Goal: Task Accomplishment & Management: Manage account settings

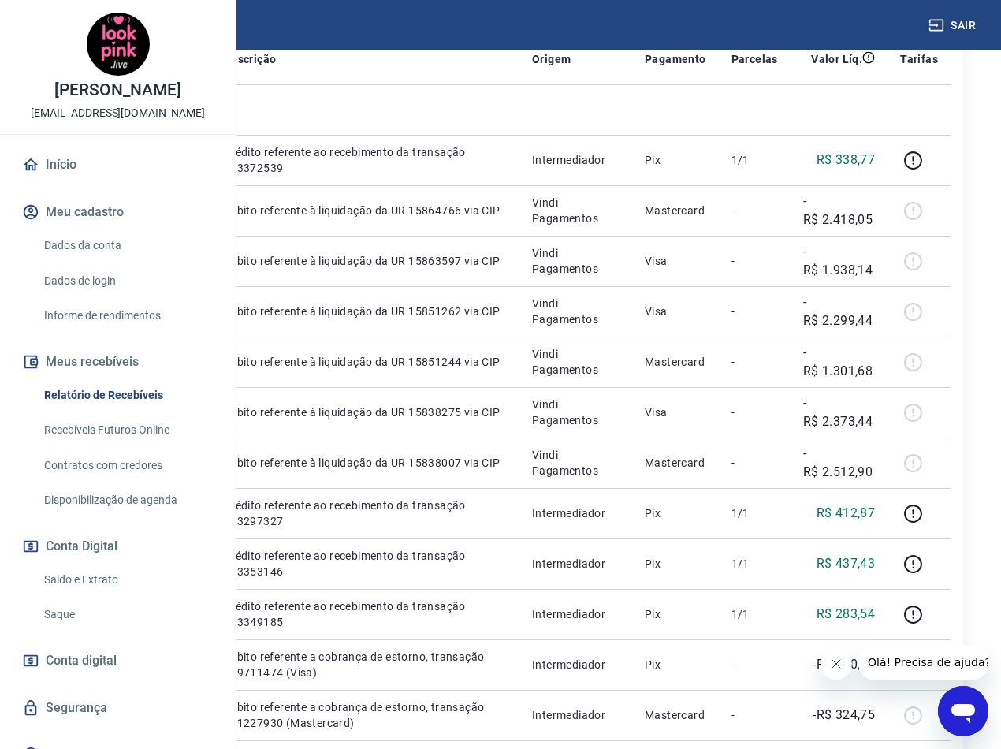
scroll to position [394, 0]
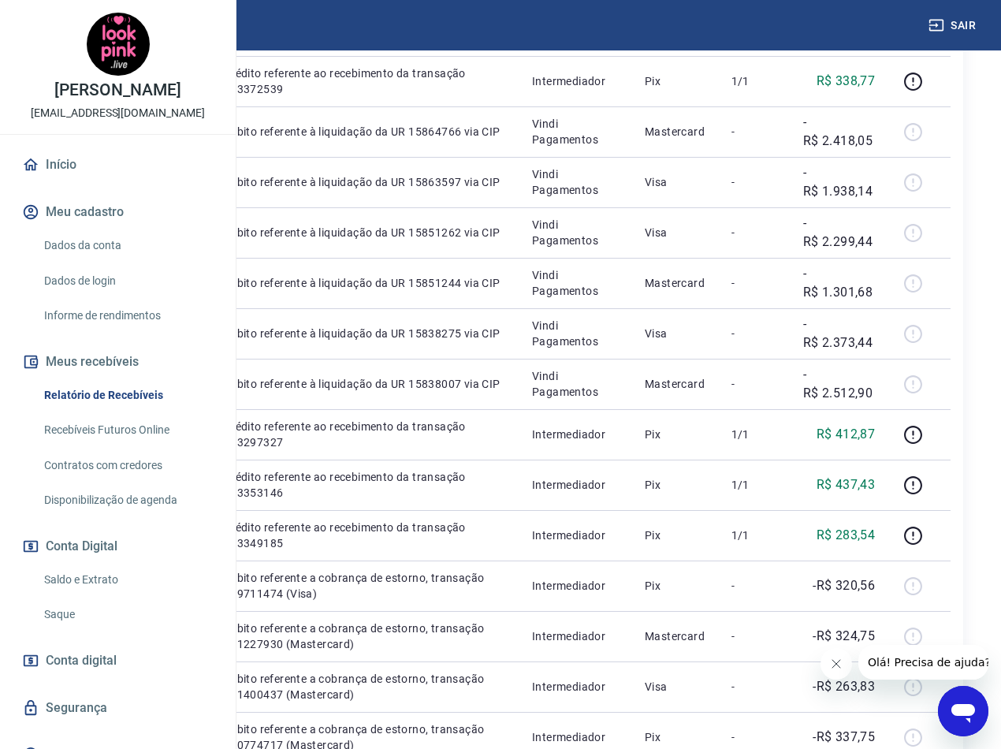
click at [838, 667] on icon "회사에서 보낸 메시지 닫기" at bounding box center [836, 663] width 13 height 13
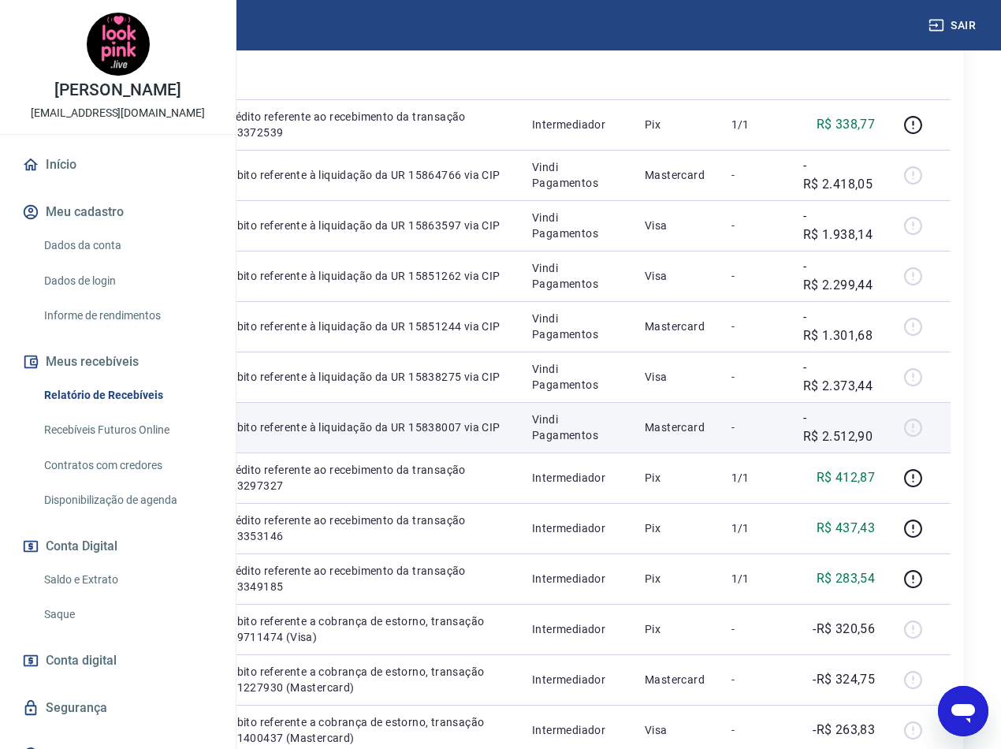
scroll to position [315, 0]
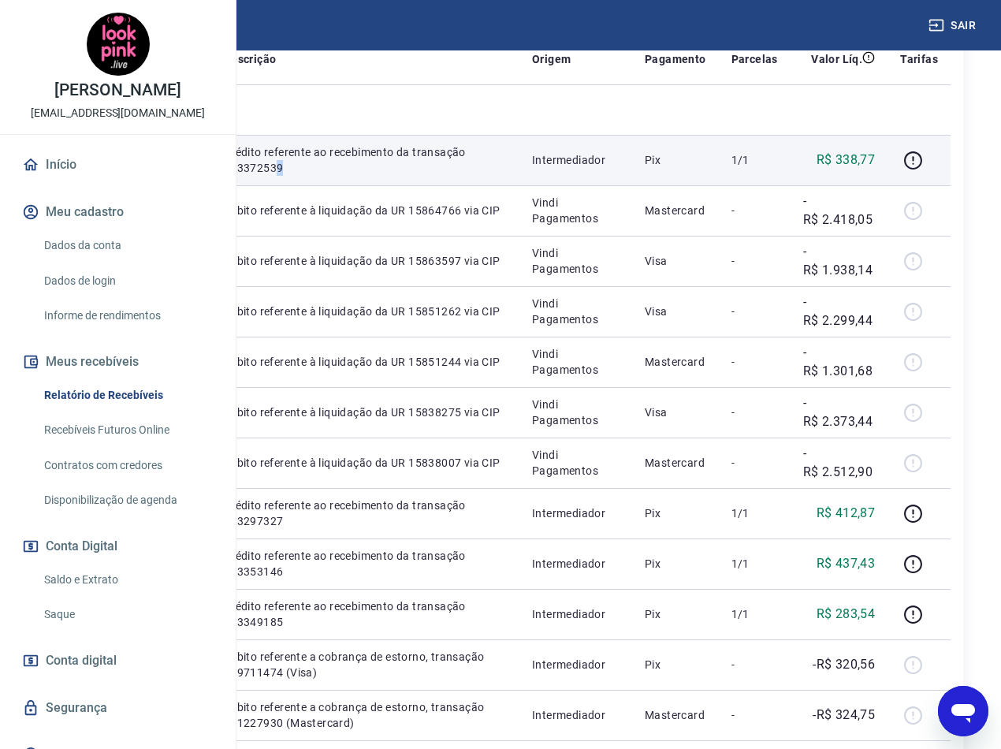
drag, startPoint x: 518, startPoint y: 224, endPoint x: 503, endPoint y: 224, distance: 15.0
click at [503, 176] on p "Crédito referente ao recebimento da transação 223372539" at bounding box center [365, 160] width 283 height 32
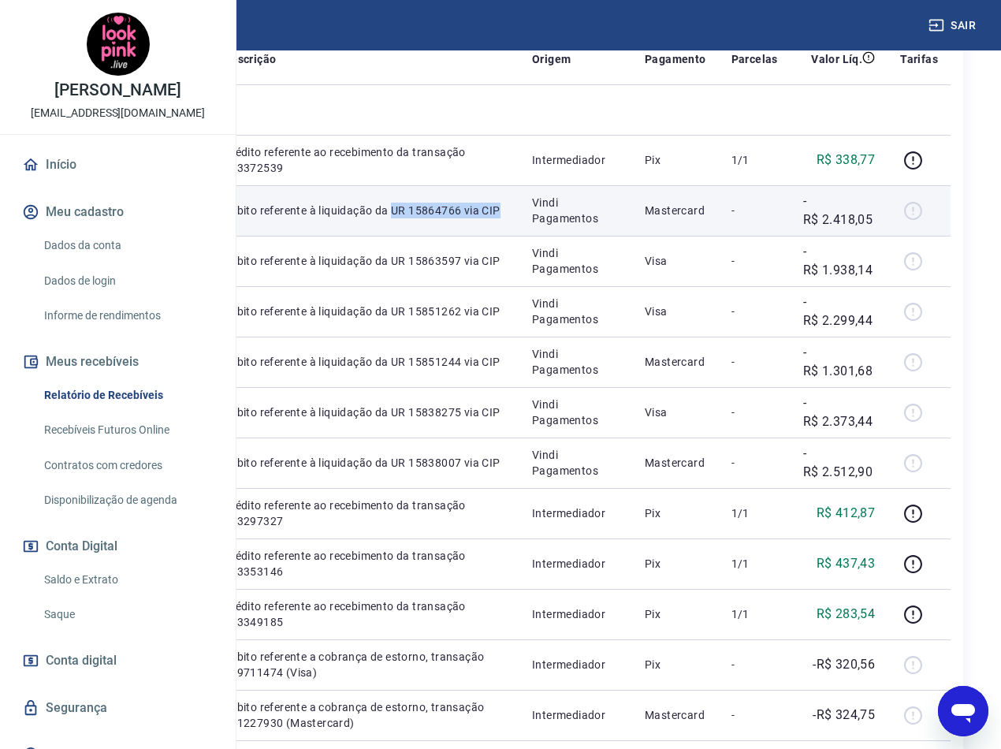
drag, startPoint x: 502, startPoint y: 303, endPoint x: 447, endPoint y: 292, distance: 56.3
click at [447, 236] on td "Débito referente à liquidação da UR 15864766 via CIP" at bounding box center [365, 210] width 308 height 50
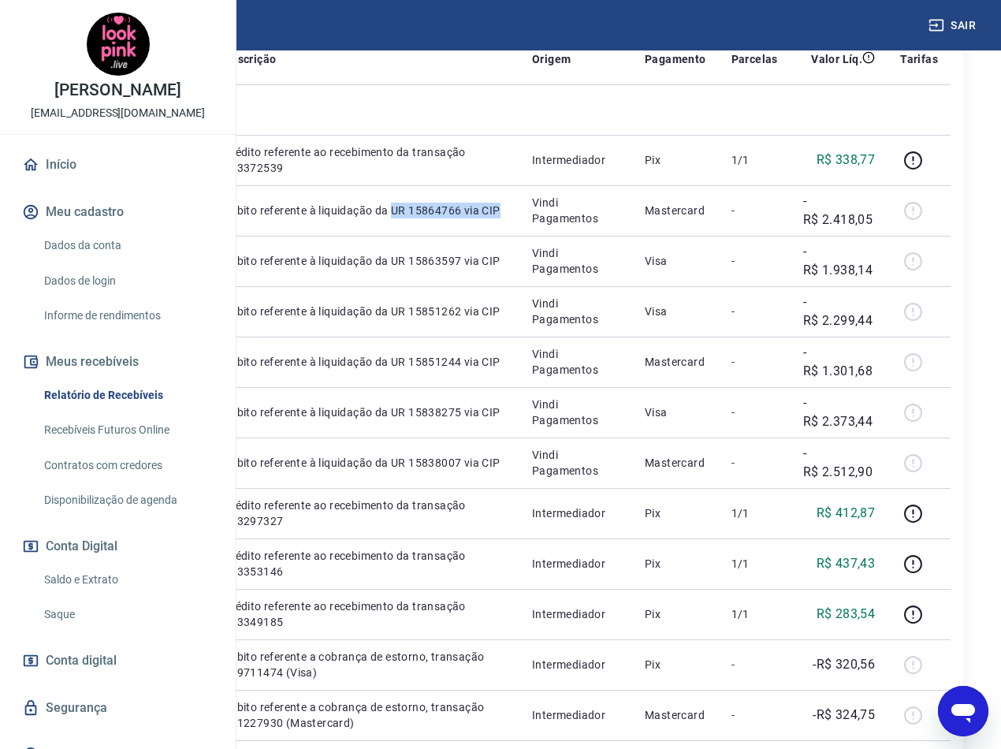
copy p "UR 15864766 via CIP"
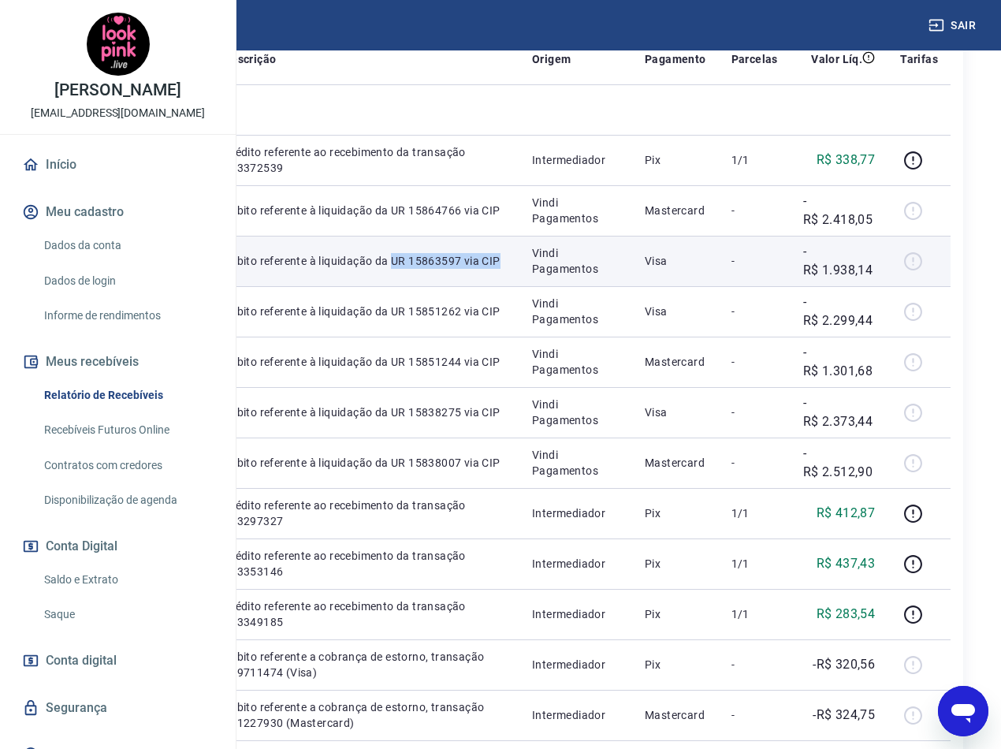
drag, startPoint x: 497, startPoint y: 381, endPoint x: 445, endPoint y: 371, distance: 53.7
click at [445, 286] on td "Débito referente à liquidação da UR 15863597 via CIP" at bounding box center [365, 261] width 308 height 50
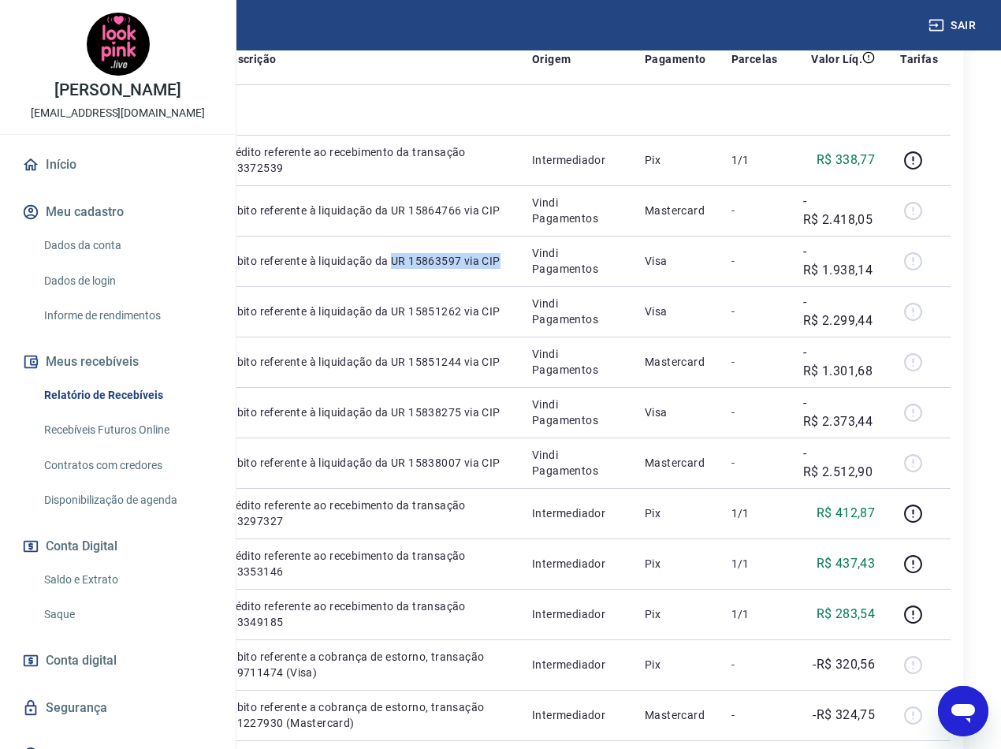
copy p "UR 15863597 via CIP"
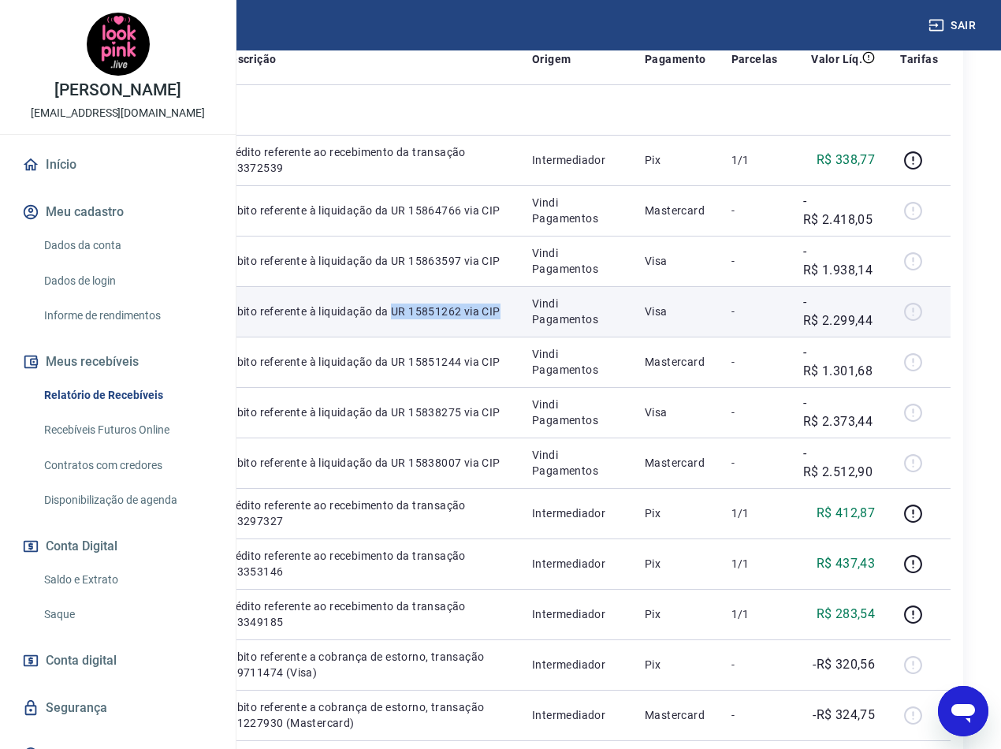
drag, startPoint x: 497, startPoint y: 463, endPoint x: 452, endPoint y: 446, distance: 48.2
click at [452, 319] on p "Débito referente à liquidação da UR 15851262 via CIP" at bounding box center [365, 311] width 283 height 16
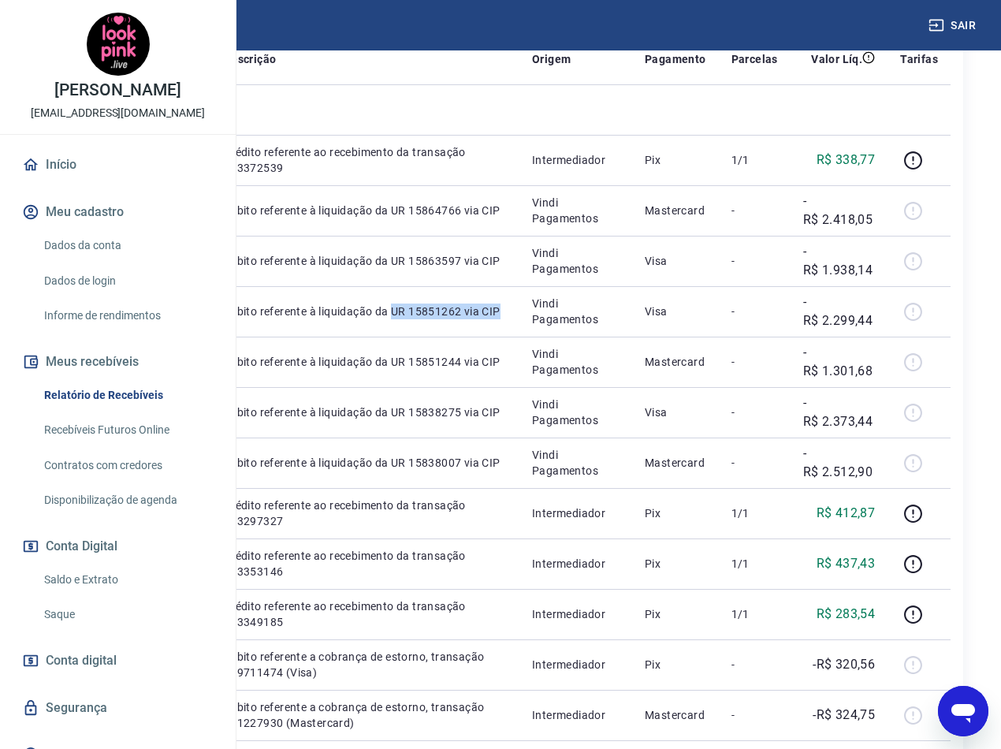
copy p "UR 15851262 via CIP"
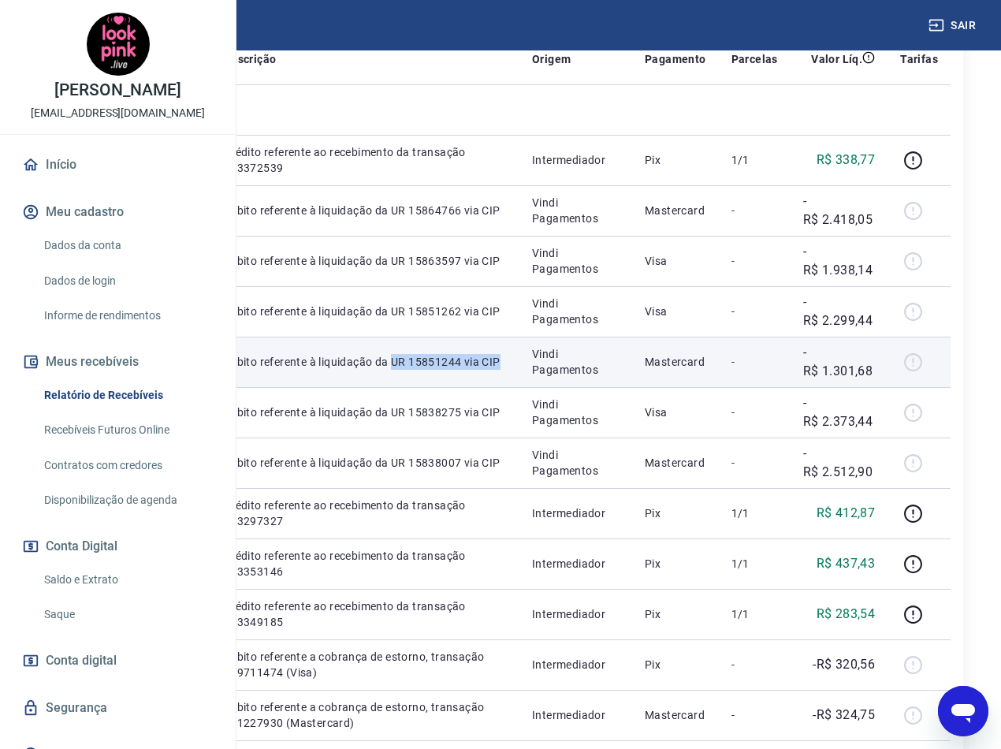
drag, startPoint x: 495, startPoint y: 542, endPoint x: 449, endPoint y: 523, distance: 49.8
click at [449, 387] on td "Débito referente à liquidação da UR 15851244 via CIP" at bounding box center [365, 362] width 308 height 50
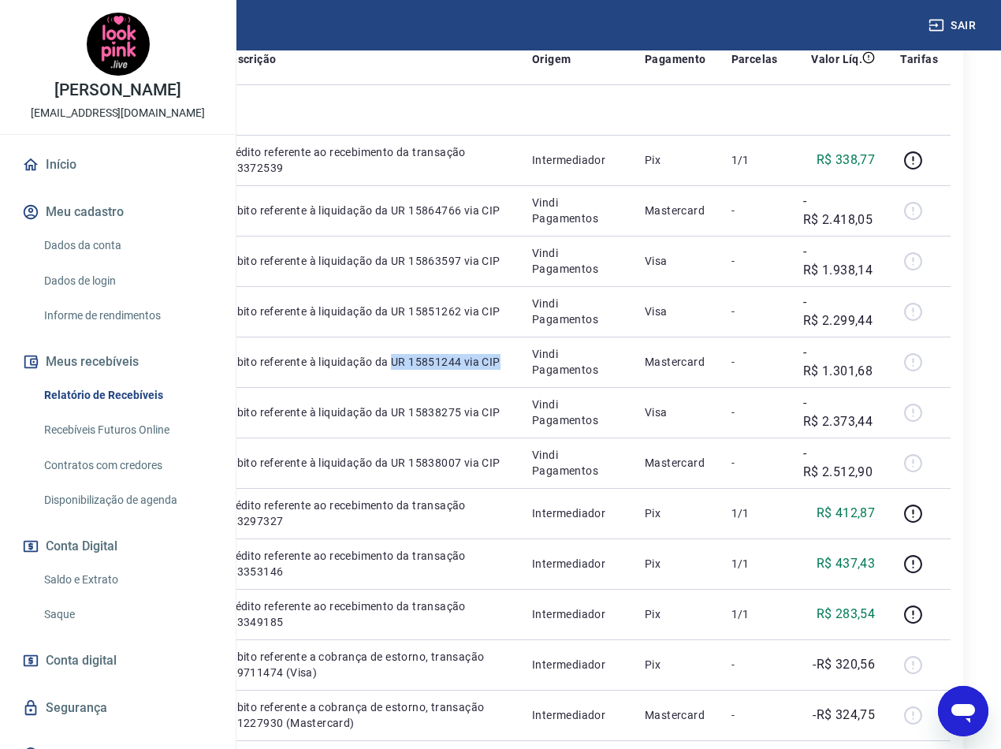
copy p "UR 15851244 via CIP"
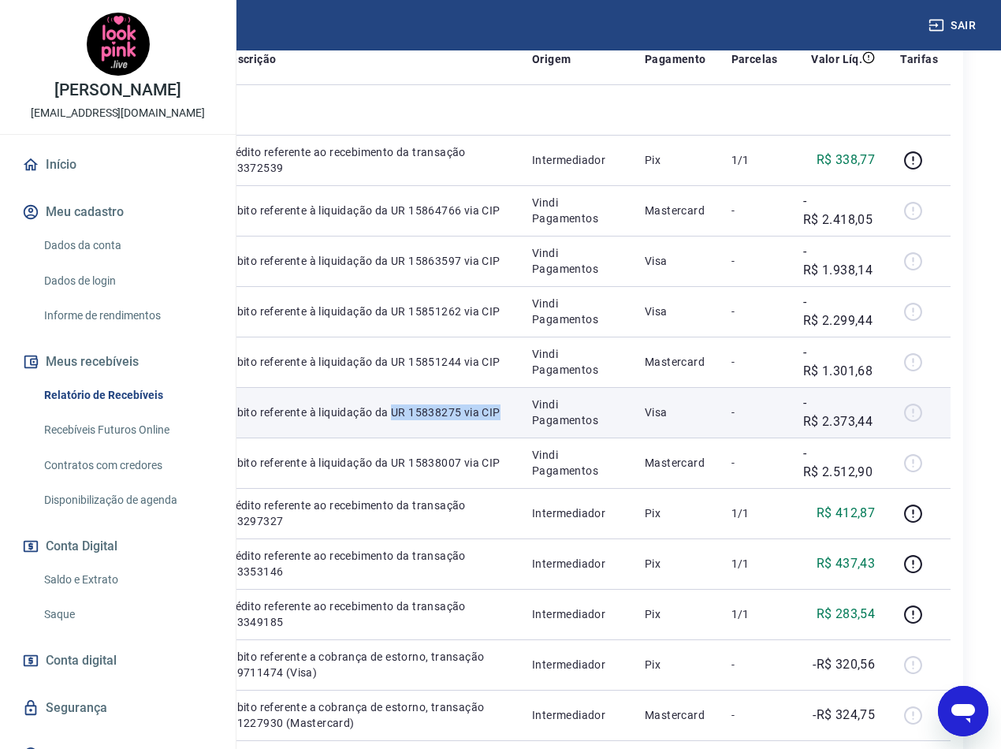
drag, startPoint x: 501, startPoint y: 624, endPoint x: 448, endPoint y: 605, distance: 55.4
click at [448, 437] on td "Débito referente à liquidação da UR 15838275 via CIP" at bounding box center [365, 412] width 308 height 50
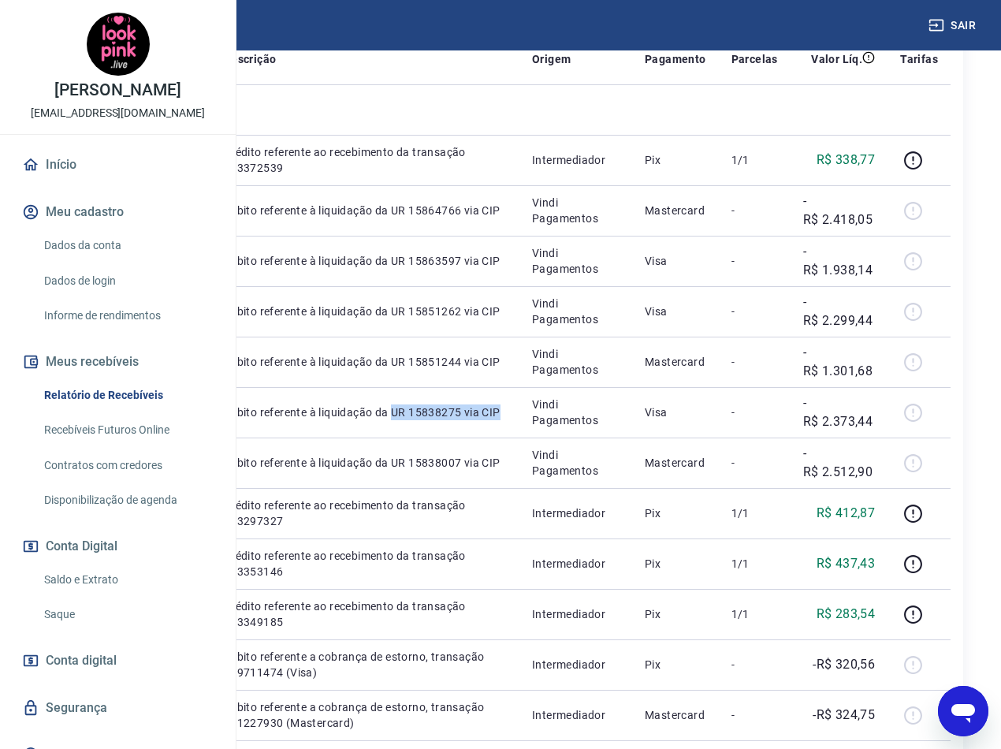
copy p "UR 15838275 via CIP"
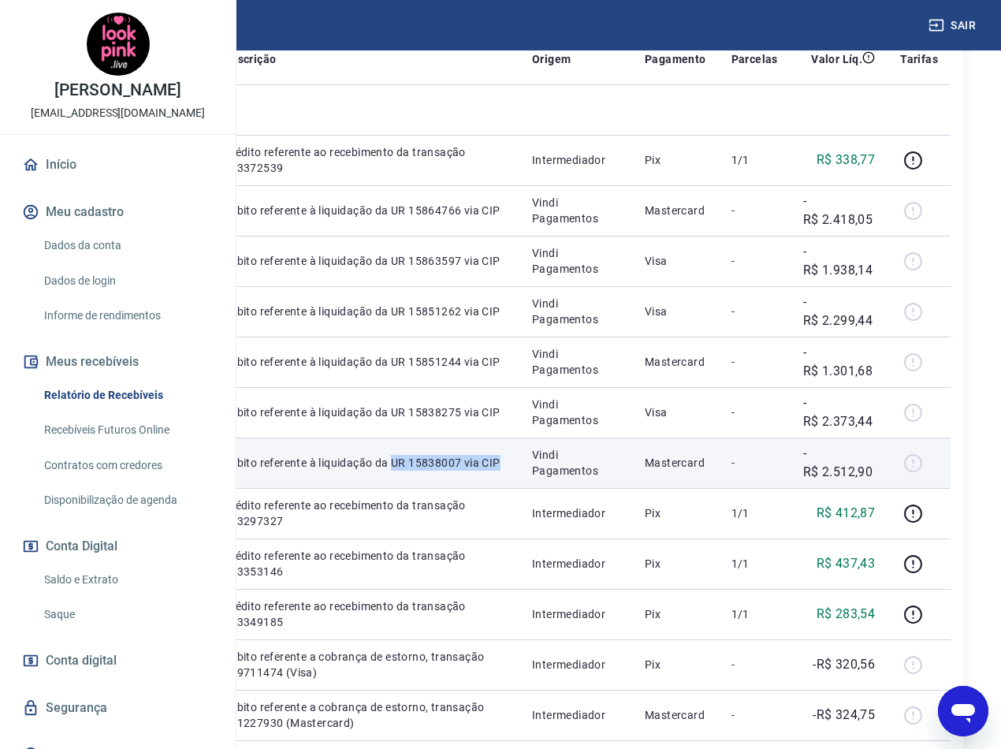
drag, startPoint x: 493, startPoint y: 701, endPoint x: 449, endPoint y: 688, distance: 45.9
click at [449, 488] on td "Débito referente à liquidação da UR 15838007 via CIP" at bounding box center [365, 462] width 308 height 50
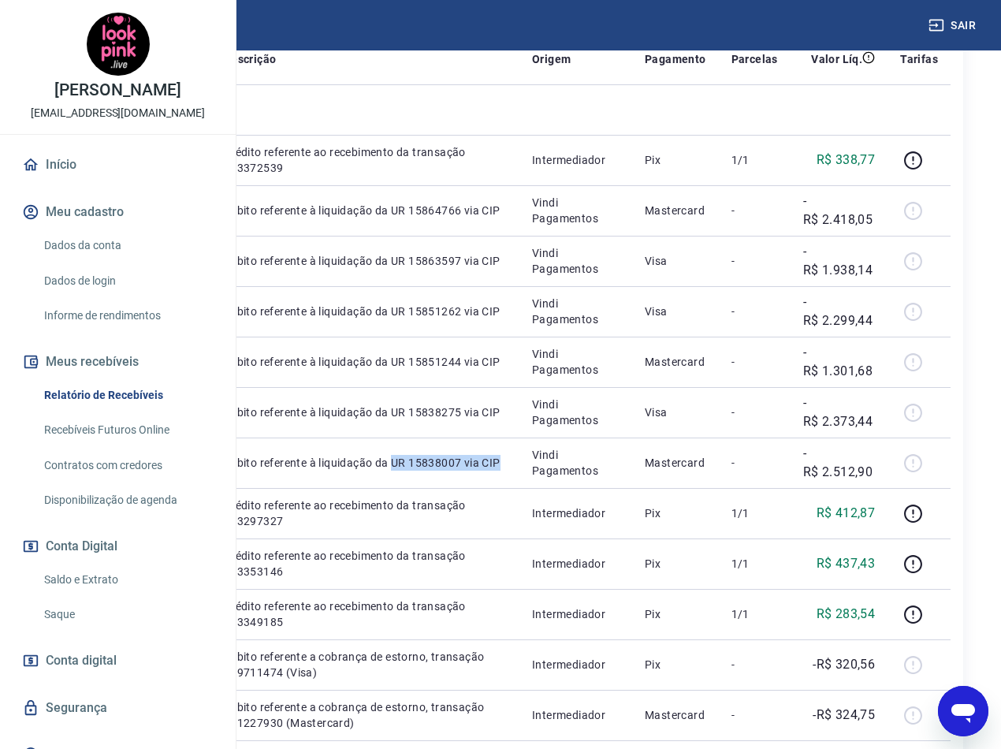
copy p "UR 15838007 via CIP"
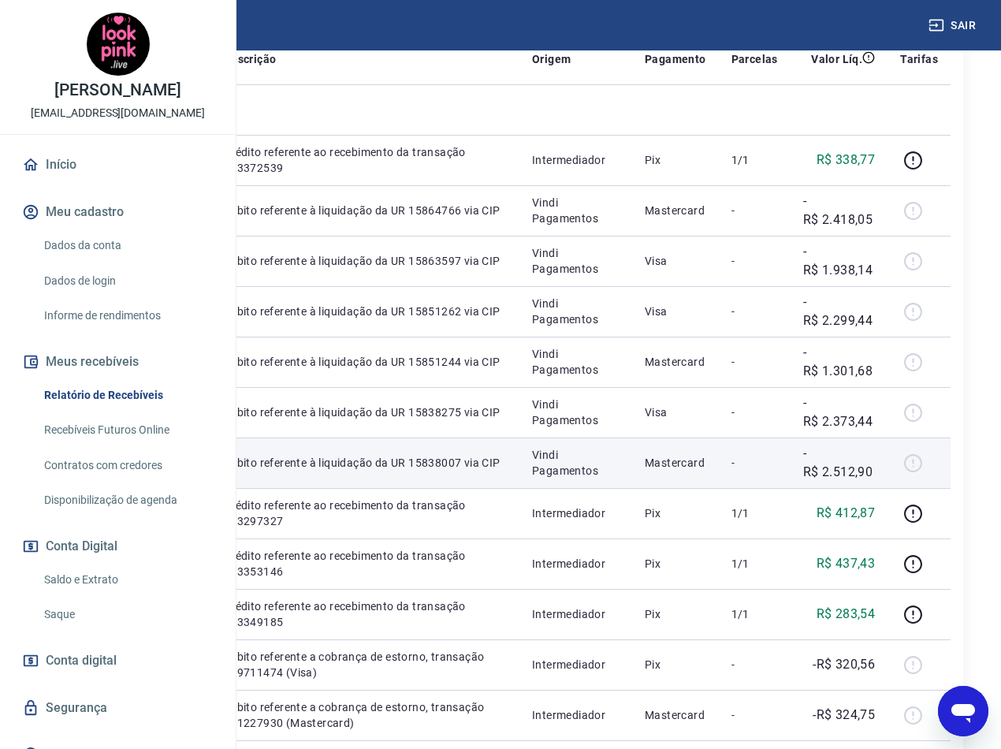
click at [550, 488] on td "Vindi Pagamentos" at bounding box center [575, 462] width 113 height 50
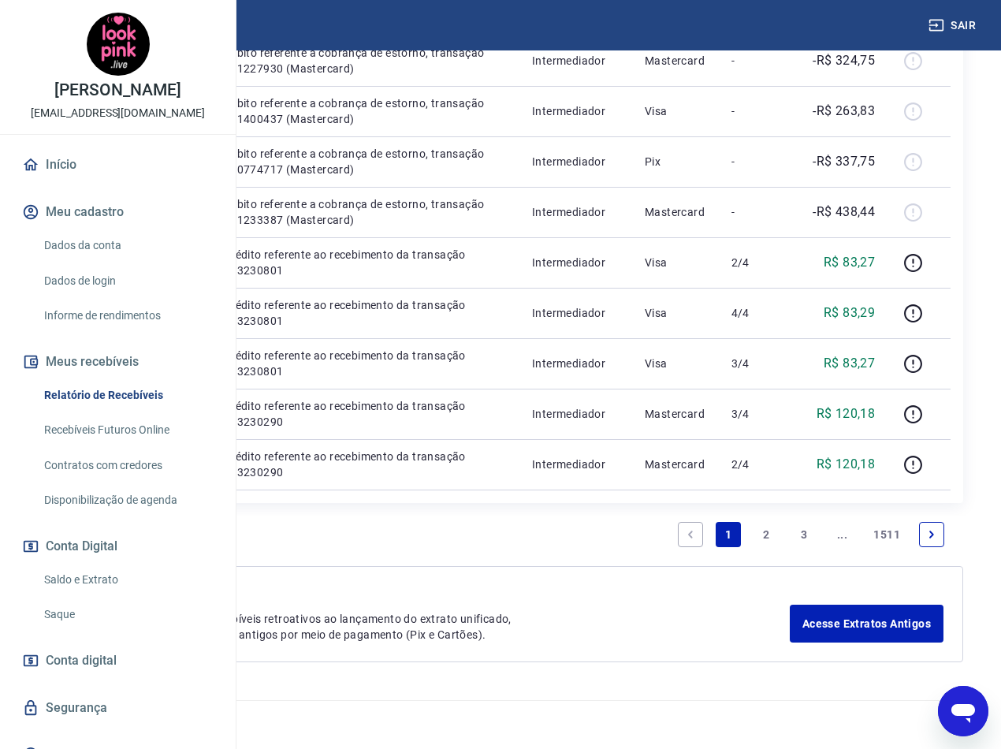
scroll to position [1726, 0]
click at [802, 529] on link "3" at bounding box center [803, 534] width 25 height 25
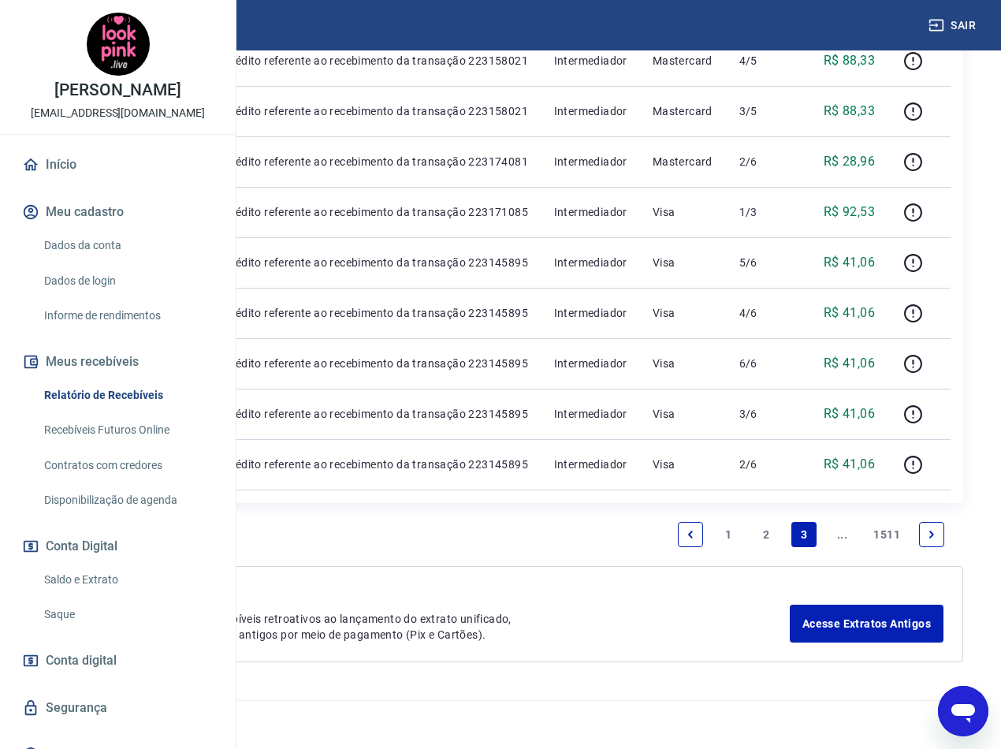
scroll to position [1569, 0]
click at [933, 538] on icon "Next page" at bounding box center [931, 534] width 11 height 11
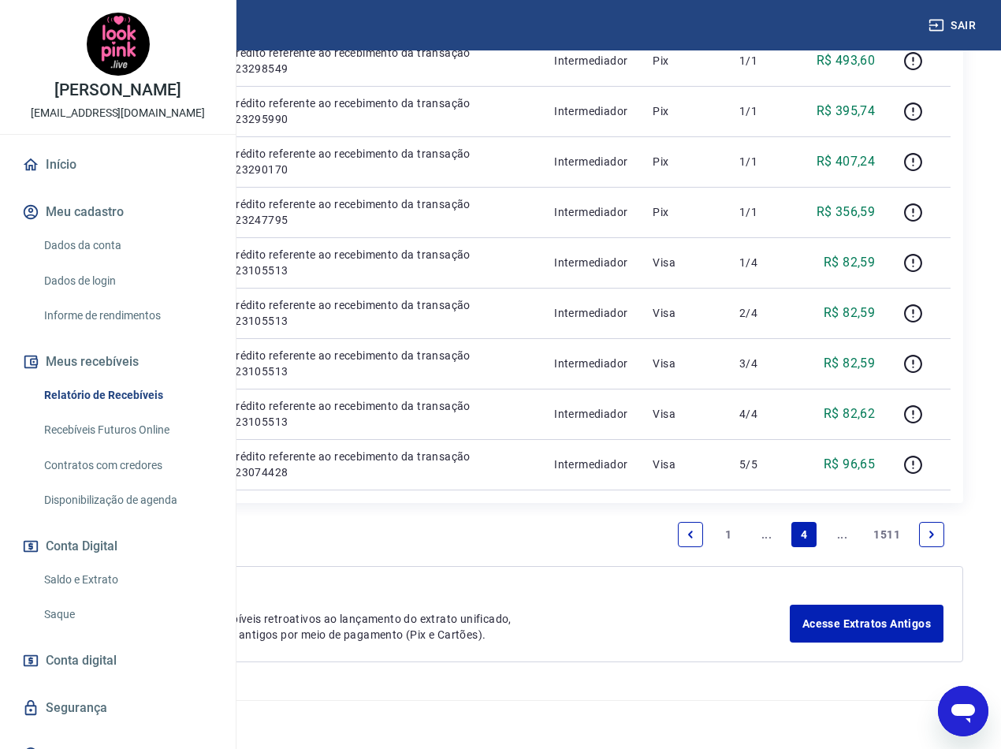
scroll to position [1619, 0]
click at [936, 534] on icon "Next page" at bounding box center [931, 534] width 11 height 11
click at [930, 537] on icon "Next page" at bounding box center [931, 533] width 5 height 7
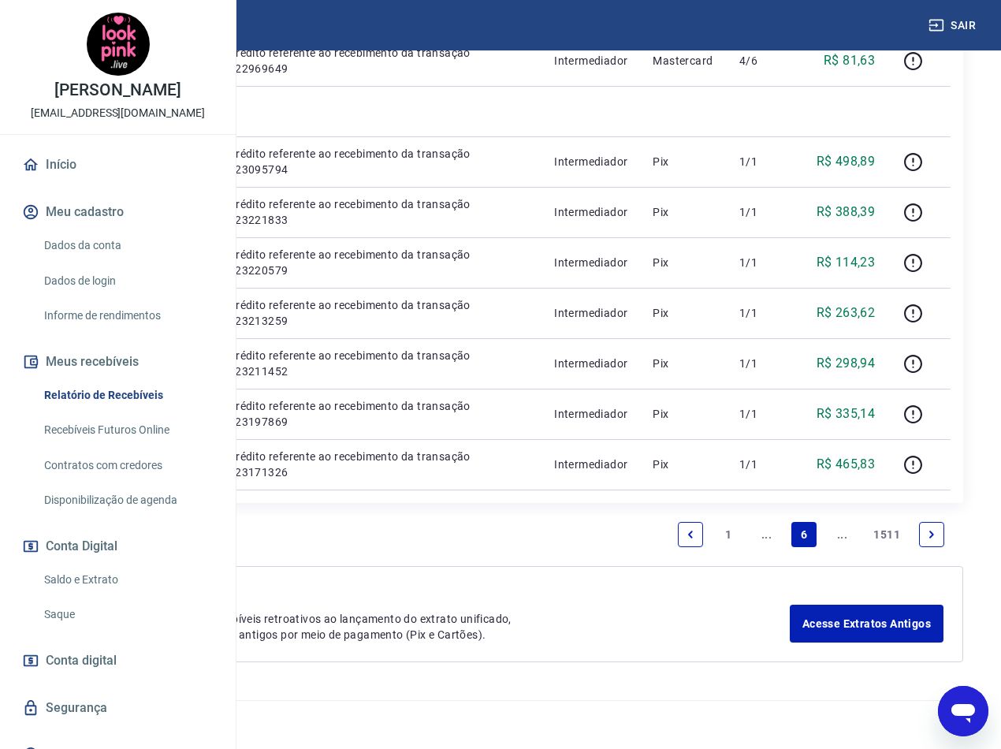
scroll to position [1576, 0]
click at [922, 547] on link "Next page" at bounding box center [931, 534] width 25 height 25
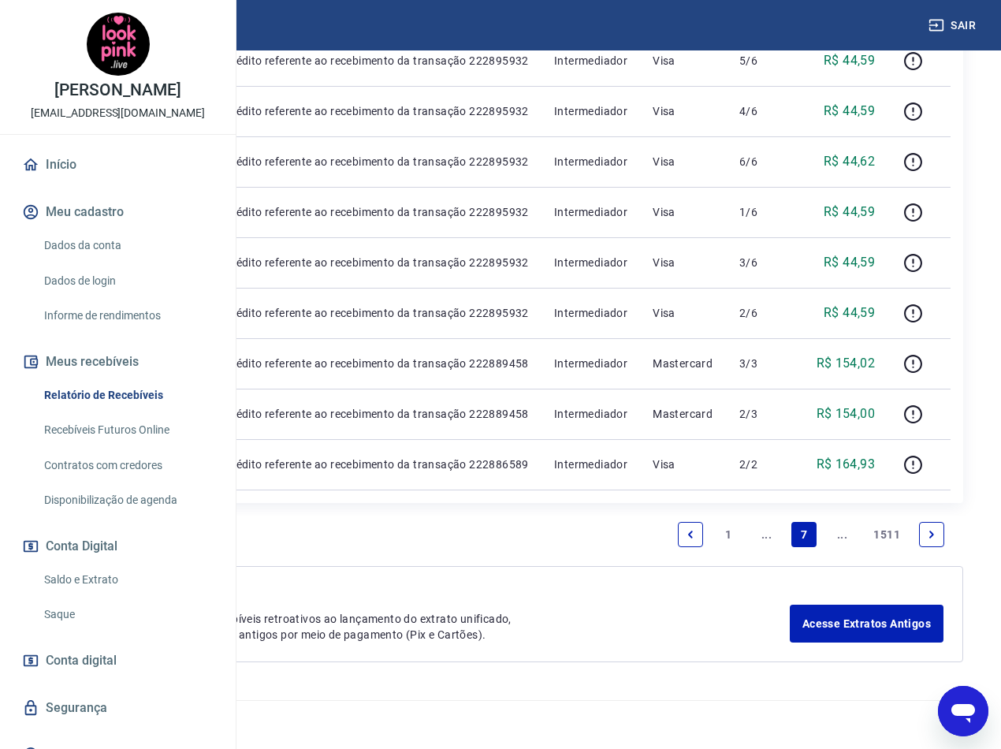
scroll to position [1569, 0]
click at [928, 535] on icon "Next page" at bounding box center [931, 534] width 11 height 11
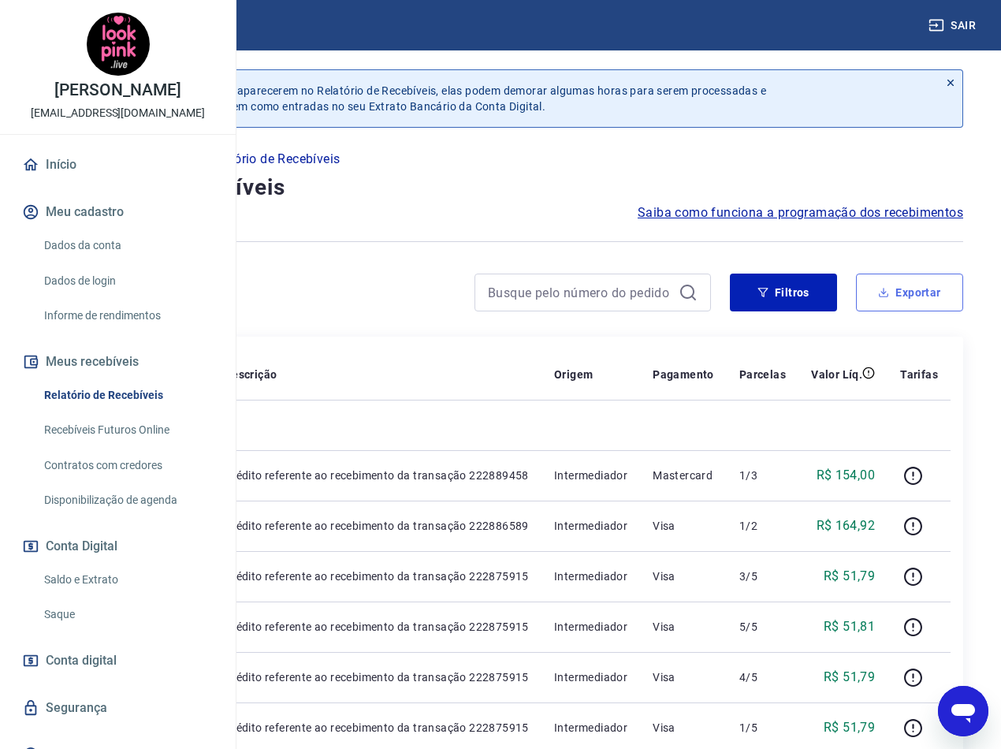
click at [902, 311] on button "Exportar" at bounding box center [909, 293] width 107 height 38
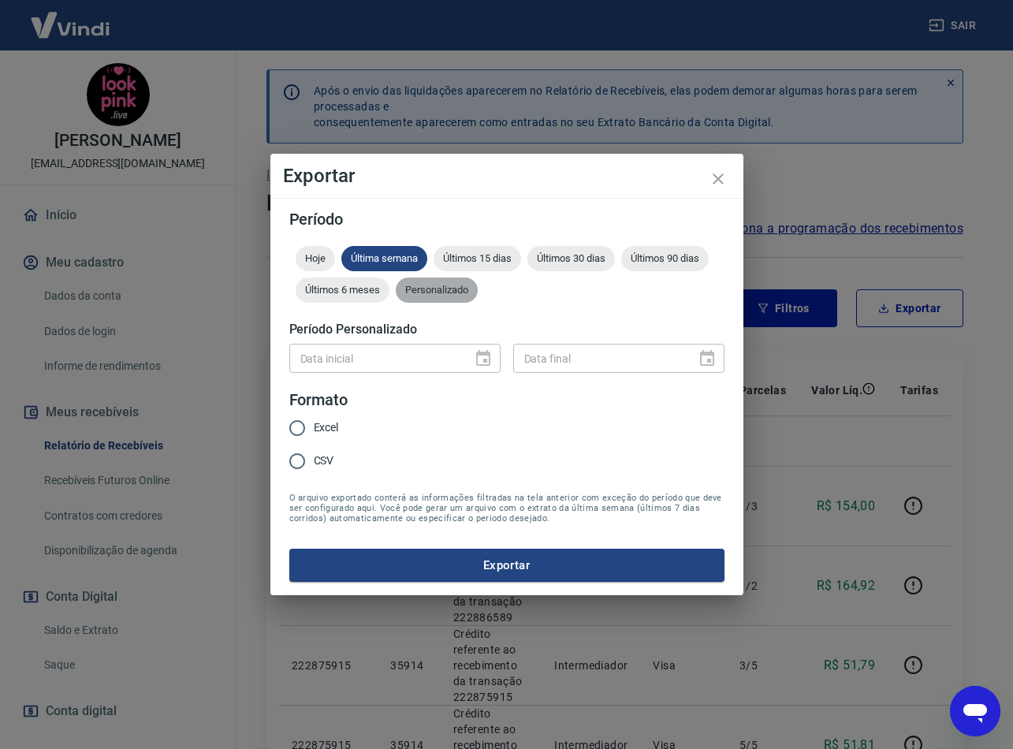
click at [426, 292] on span "Personalizado" at bounding box center [437, 290] width 82 height 12
type input "DD/MM/YYYY"
click at [374, 367] on input "DD/MM/YYYY" at bounding box center [375, 358] width 172 height 29
click at [484, 355] on icon "Choose date" at bounding box center [483, 358] width 14 height 16
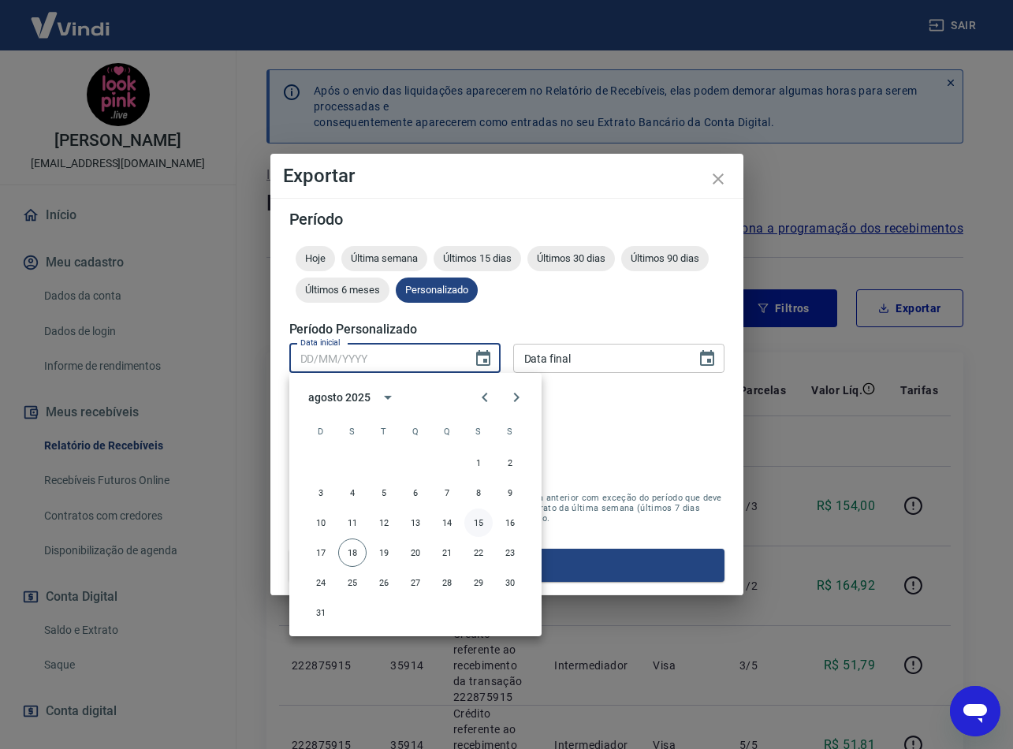
click at [481, 525] on button "15" at bounding box center [478, 522] width 28 height 28
type input "15/08/2025"
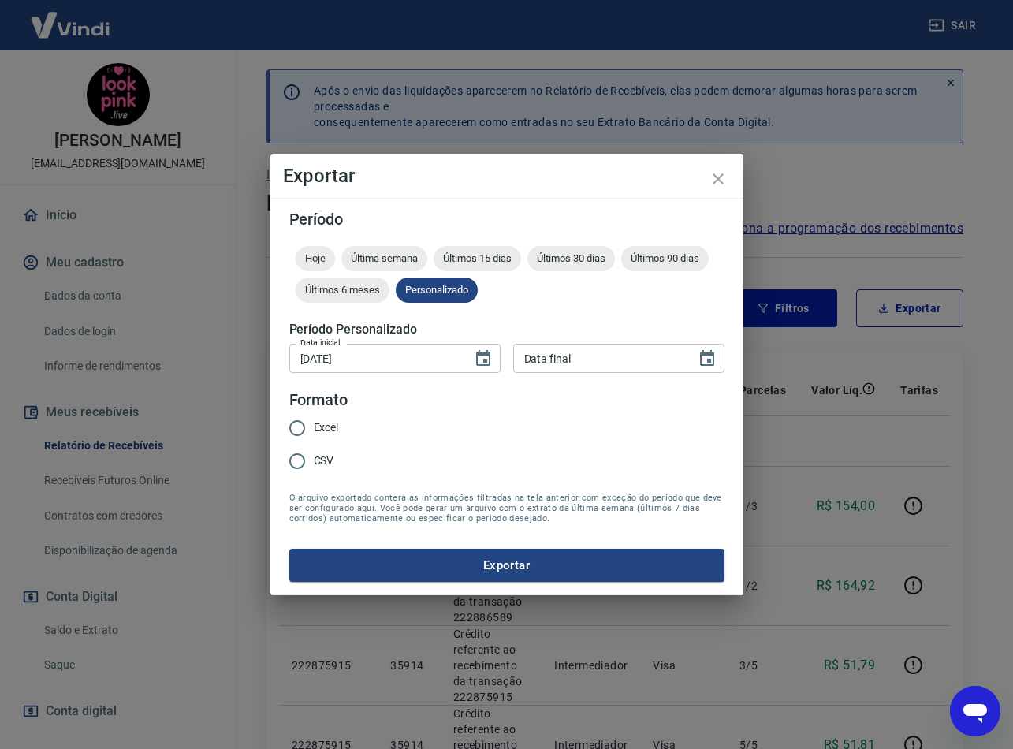
type input "DD/MM/YYYY"
click at [594, 360] on input "DD/MM/YYYY" at bounding box center [599, 358] width 172 height 29
click at [717, 357] on button "Choose date" at bounding box center [707, 359] width 32 height 32
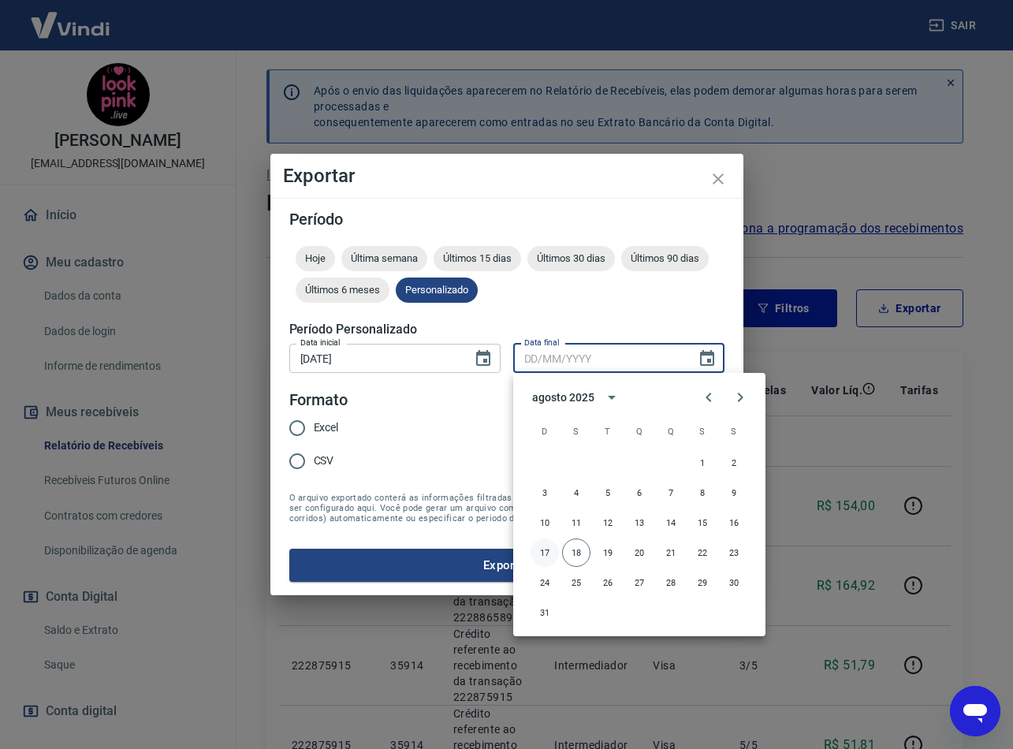
click at [547, 553] on button "17" at bounding box center [544, 552] width 28 height 28
type input "17/08/2025"
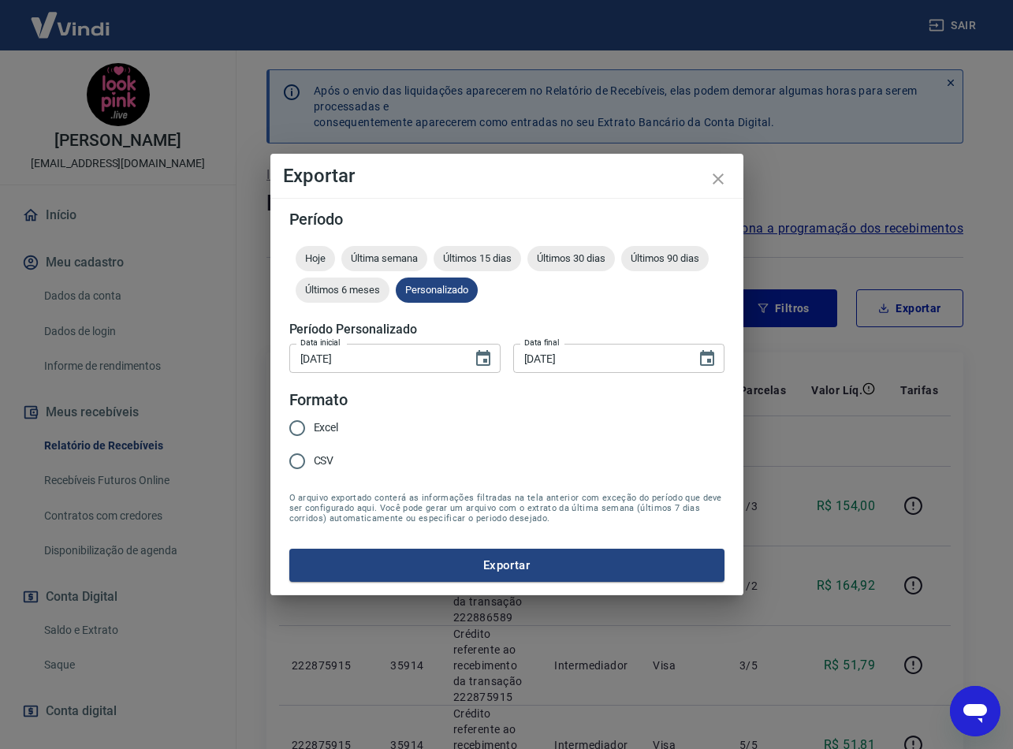
click at [330, 425] on span "Excel" at bounding box center [326, 427] width 25 height 17
click at [314, 425] on input "Excel" at bounding box center [297, 427] width 33 height 33
radio input "true"
click at [590, 560] on button "Exportar" at bounding box center [506, 565] width 435 height 33
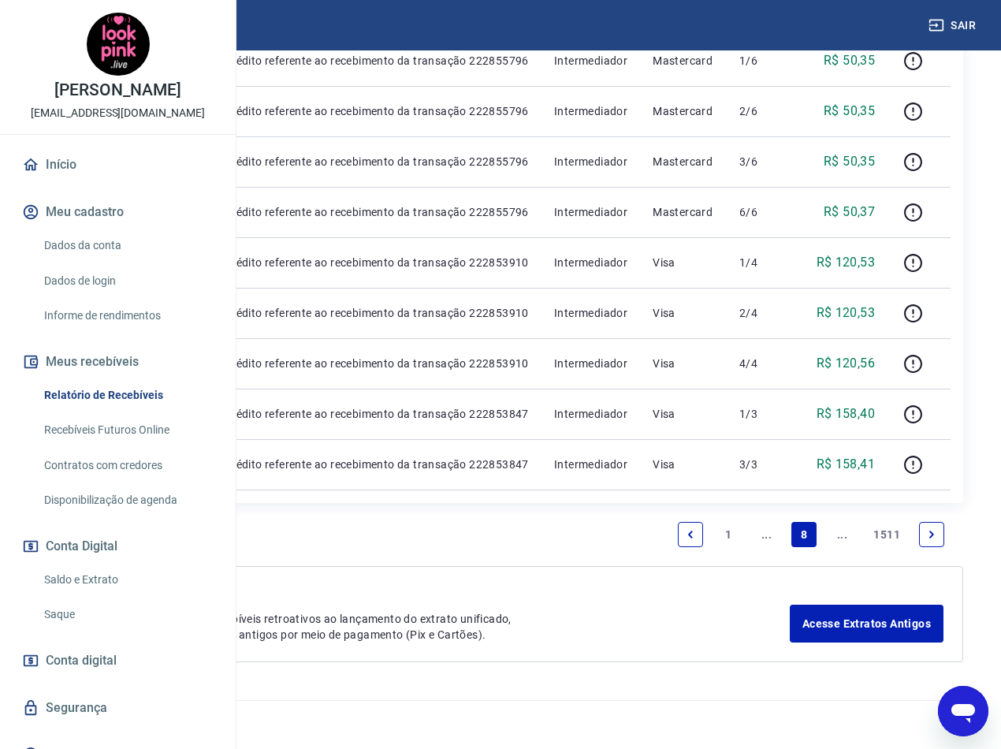
scroll to position [1569, 0]
click at [724, 536] on link "1" at bounding box center [728, 534] width 25 height 25
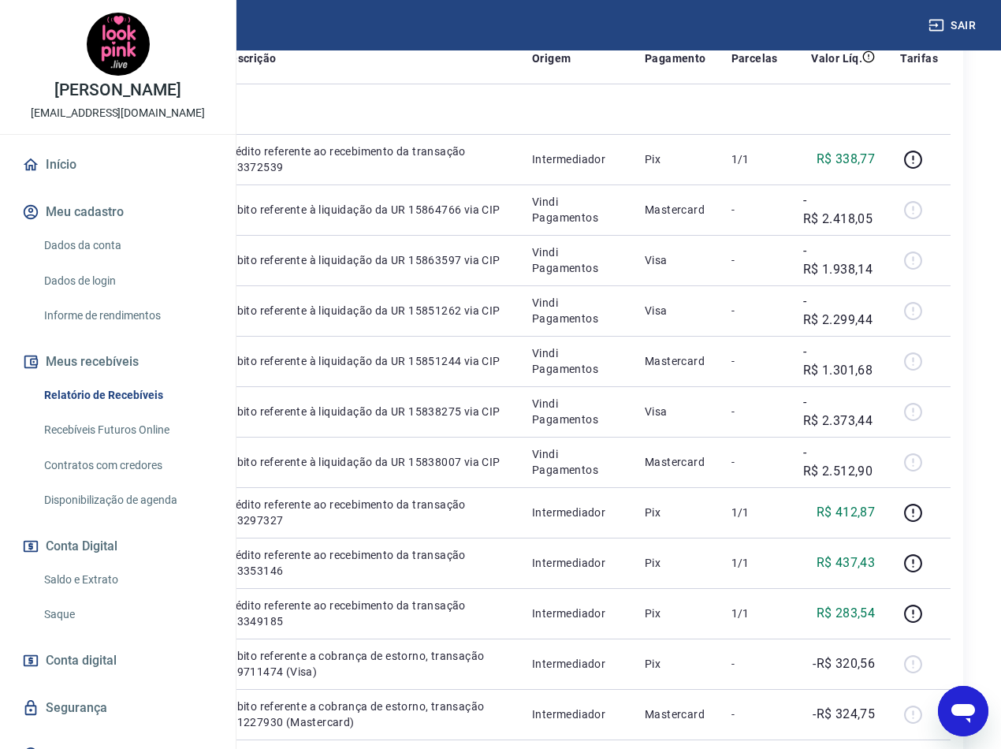
scroll to position [315, 0]
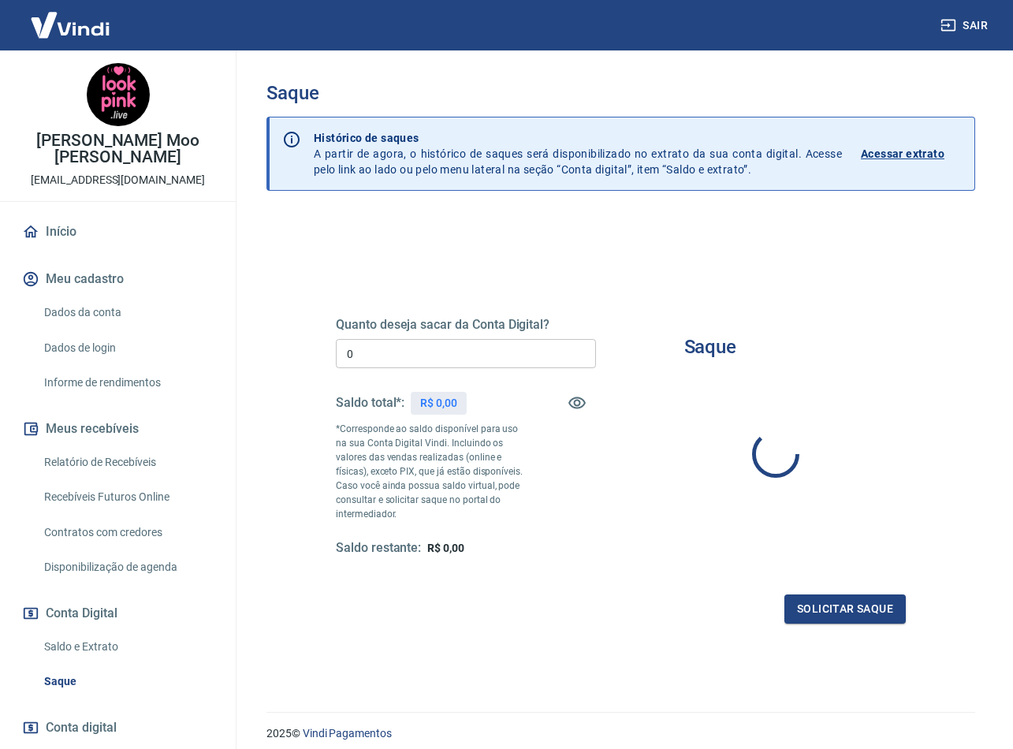
type input "R$ 0,00"
